Goal: Transaction & Acquisition: Purchase product/service

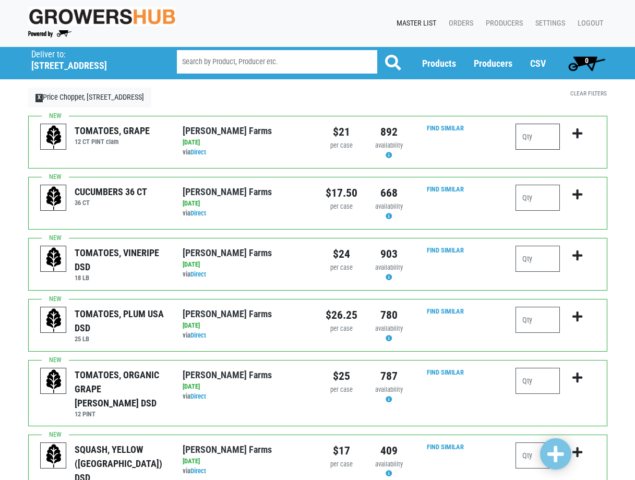
click at [530, 132] on input "number" at bounding box center [537, 137] width 44 height 26
type input "3"
click at [537, 200] on input "number" at bounding box center [537, 198] width 44 height 26
type input "3"
click at [536, 264] on input "number" at bounding box center [537, 259] width 44 height 26
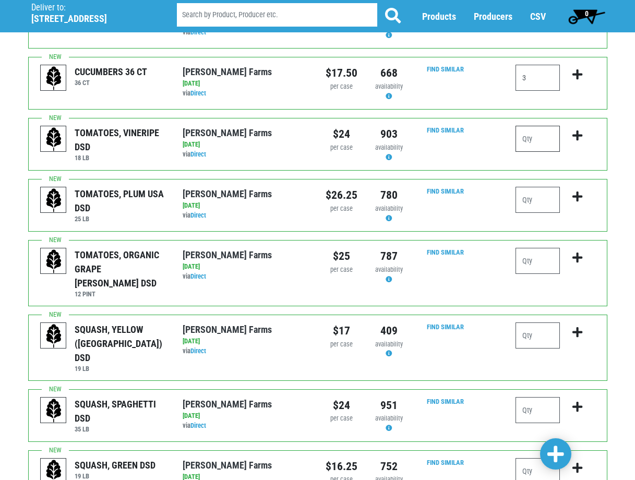
scroll to position [156, 0]
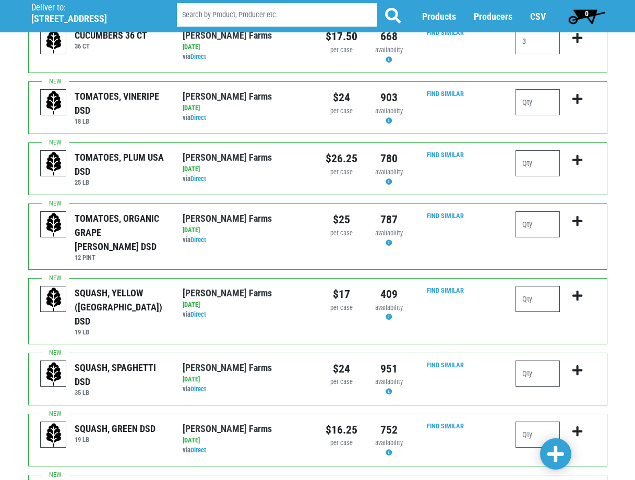
click at [536, 288] on input "number" at bounding box center [537, 299] width 44 height 26
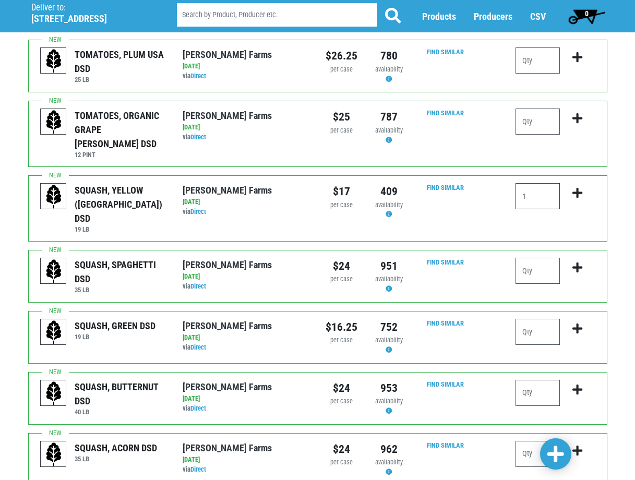
scroll to position [261, 0]
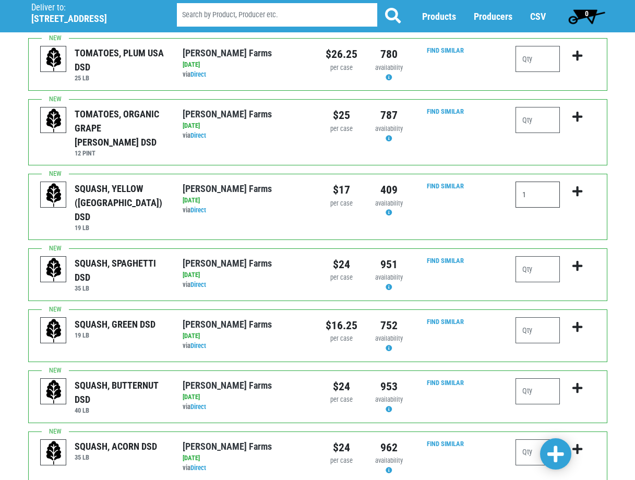
type input "1"
click at [532, 317] on input "number" at bounding box center [537, 330] width 44 height 26
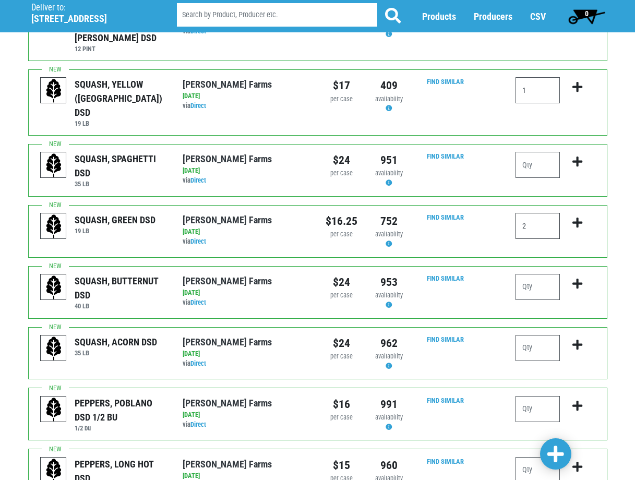
scroll to position [417, 0]
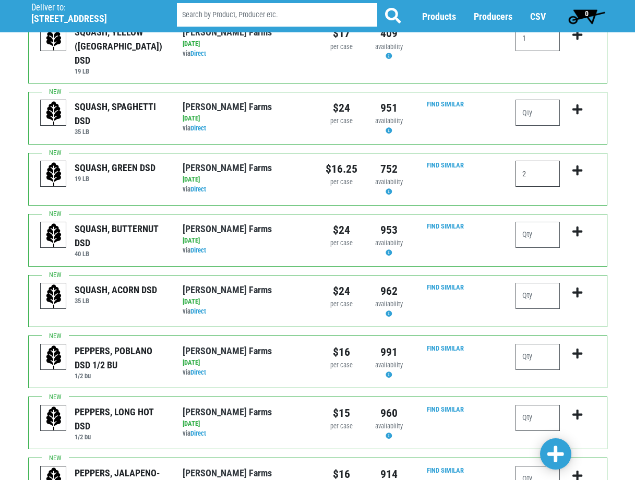
type input "2"
click at [531, 344] on input "number" at bounding box center [537, 357] width 44 height 26
type input "1"
click at [528, 405] on input "number" at bounding box center [537, 418] width 44 height 26
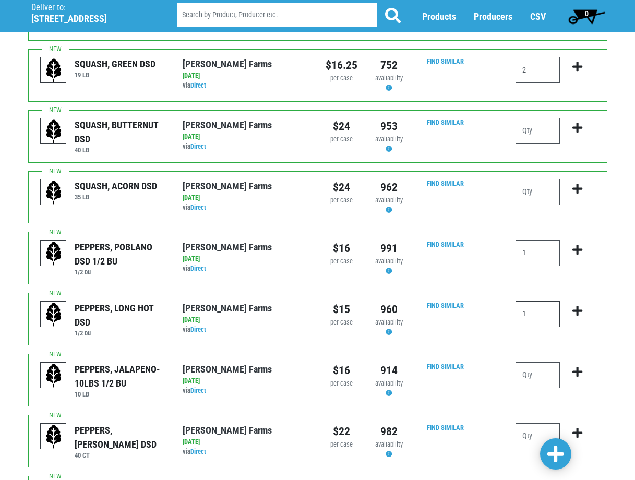
scroll to position [522, 0]
type input "1"
click at [530, 422] on input "number" at bounding box center [537, 435] width 44 height 26
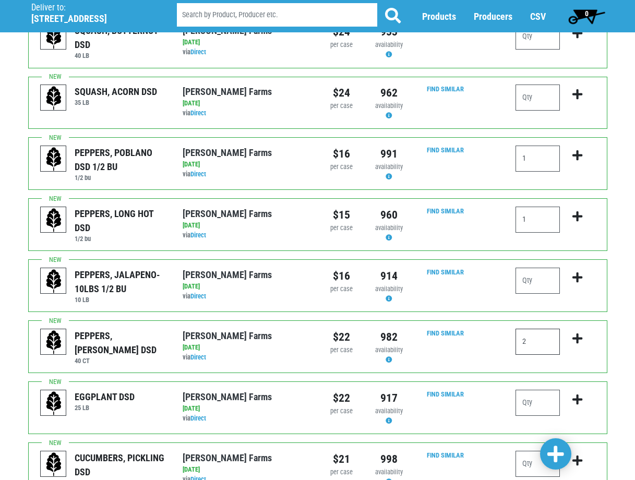
scroll to position [626, 0]
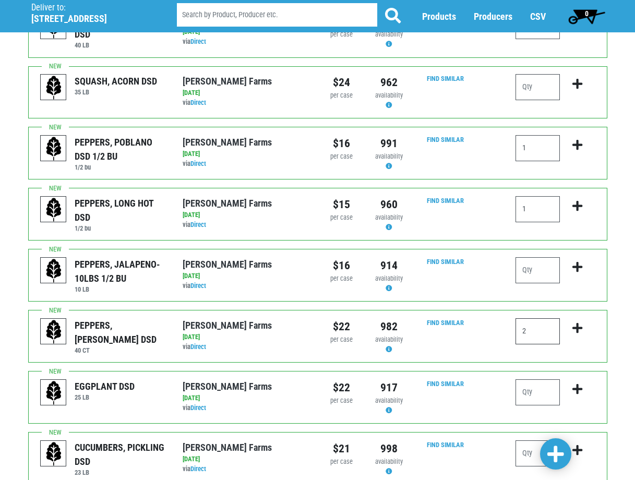
type input "2"
click at [529, 379] on input "number" at bounding box center [537, 392] width 44 height 26
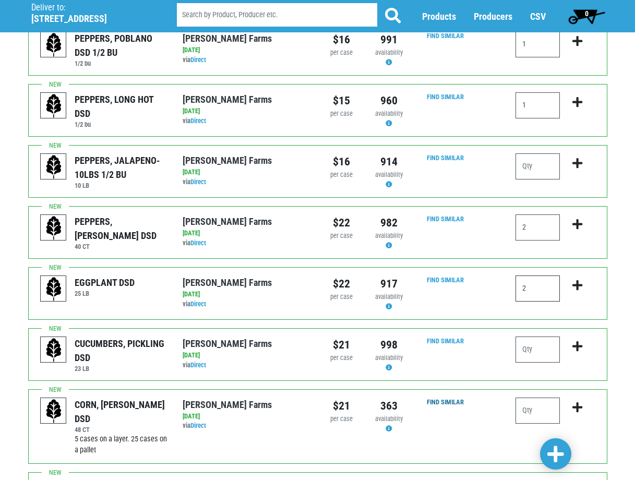
scroll to position [730, 0]
type input "2"
click at [537, 397] on input "number" at bounding box center [537, 410] width 44 height 26
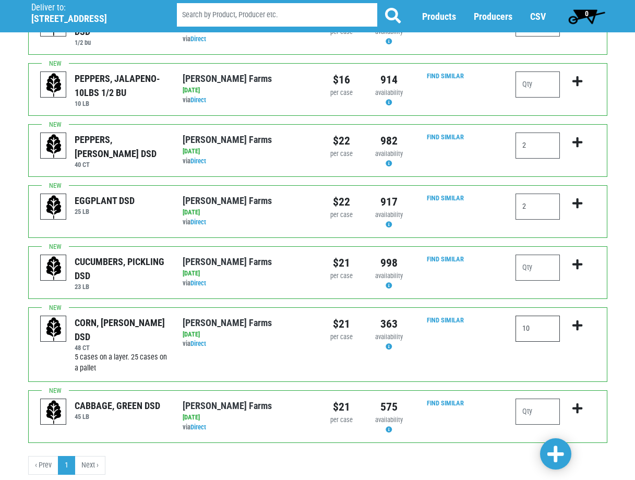
scroll to position [814, 0]
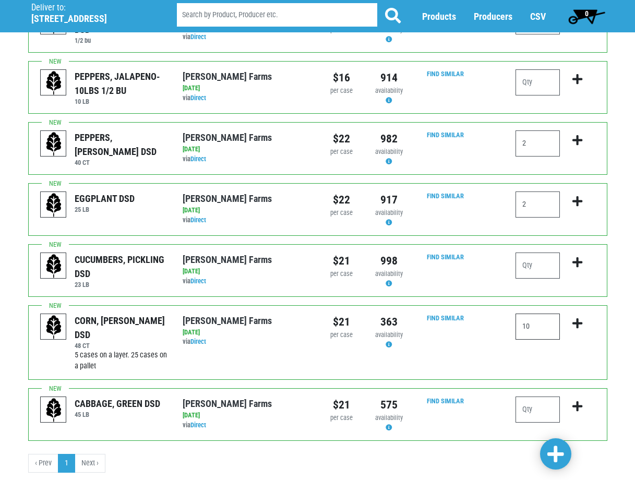
type input "10"
click at [535, 396] on input "number" at bounding box center [537, 409] width 44 height 26
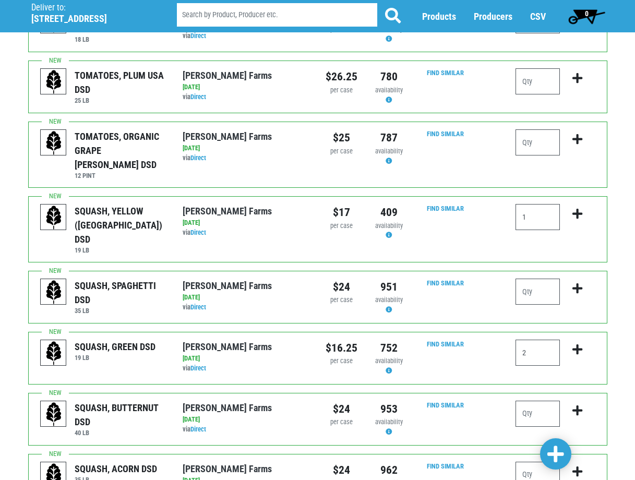
scroll to position [240, 0]
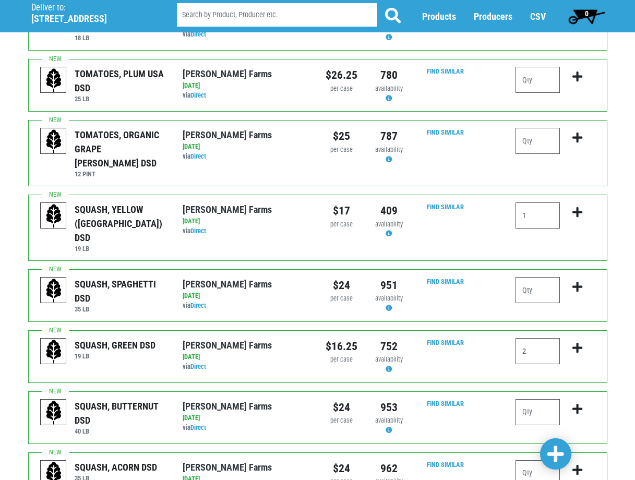
type input "3"
click at [551, 453] on span at bounding box center [555, 454] width 17 height 19
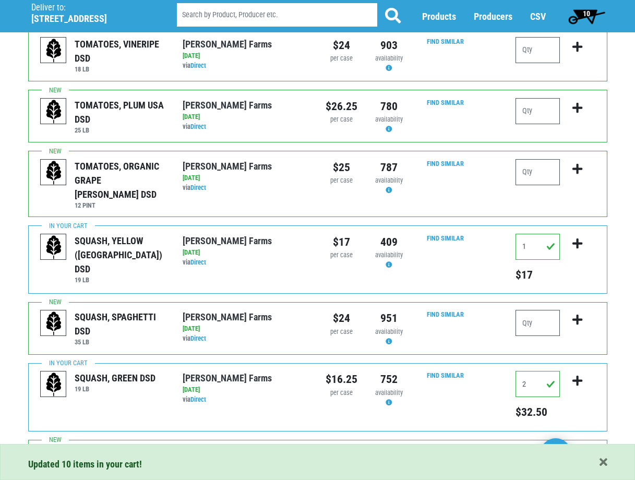
scroll to position [271, 0]
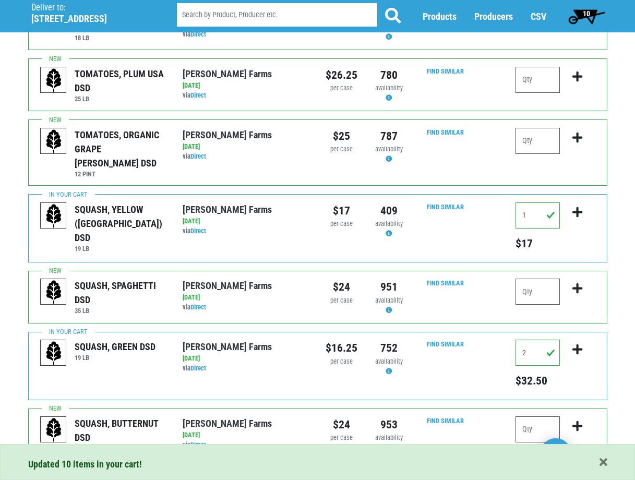
click at [585, 13] on span "10" at bounding box center [586, 13] width 7 height 8
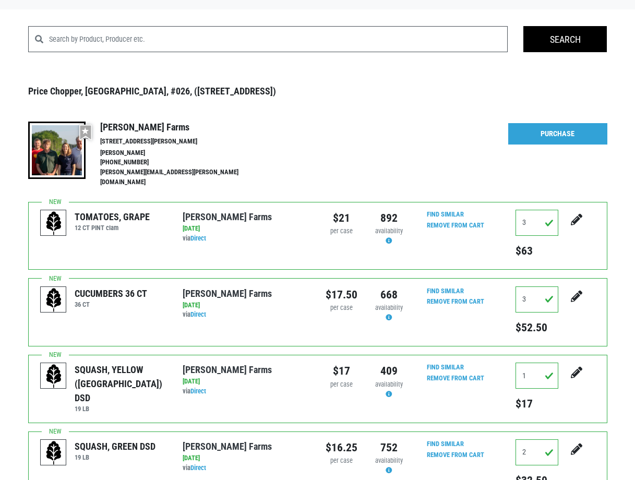
scroll to position [32, 0]
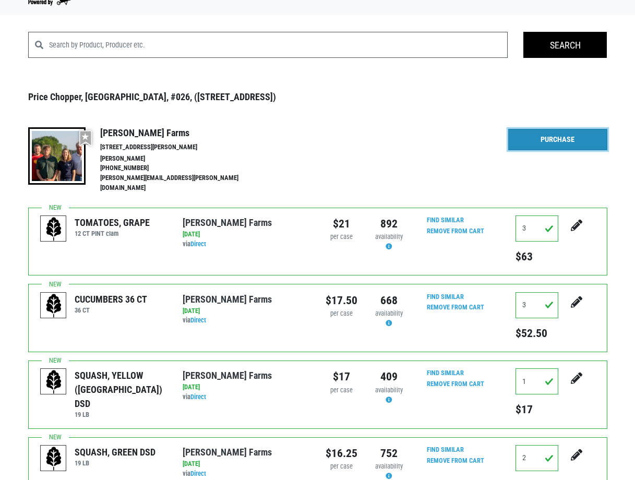
click at [532, 143] on link "Purchase" at bounding box center [557, 140] width 99 height 22
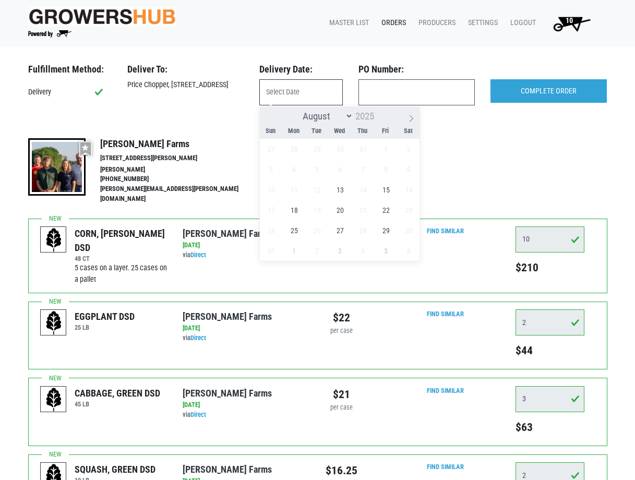
click at [298, 90] on input "text" at bounding box center [300, 92] width 83 height 26
click at [341, 185] on span "13" at bounding box center [340, 189] width 20 height 20
type input "[DATE]"
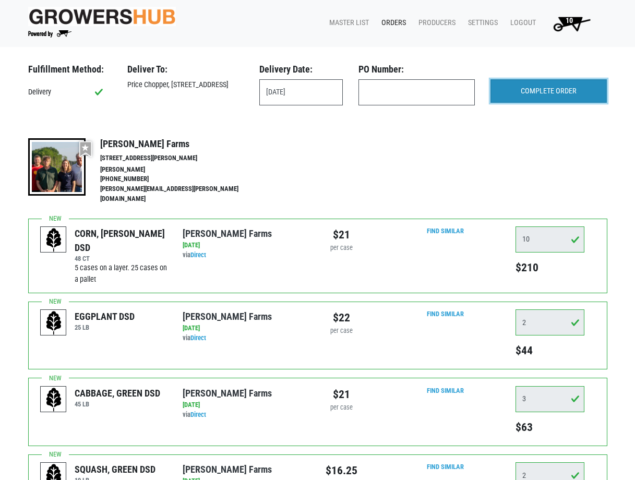
click at [508, 88] on input "COMPLETE ORDER" at bounding box center [548, 91] width 116 height 24
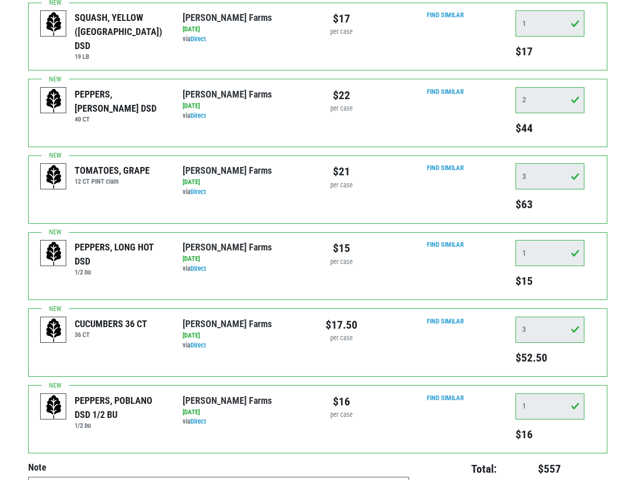
scroll to position [516, 0]
